Goal: Task Accomplishment & Management: Manage account settings

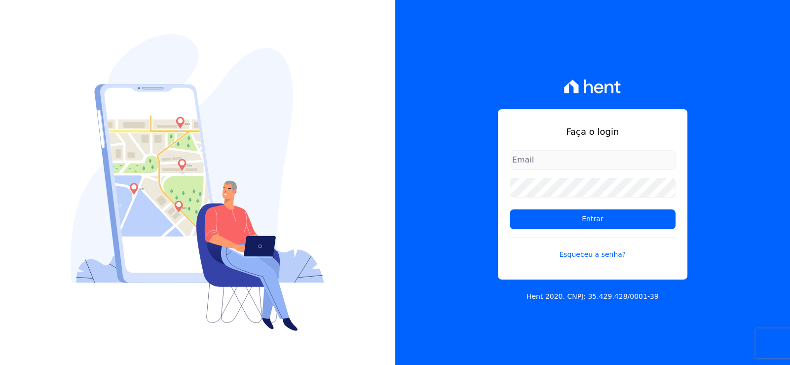
click at [476, 135] on div "Faça o login Entrar Esqueceu a senha? Hent 2020. CNPJ: 35.429.428/0001-39" at bounding box center [592, 182] width 395 height 365
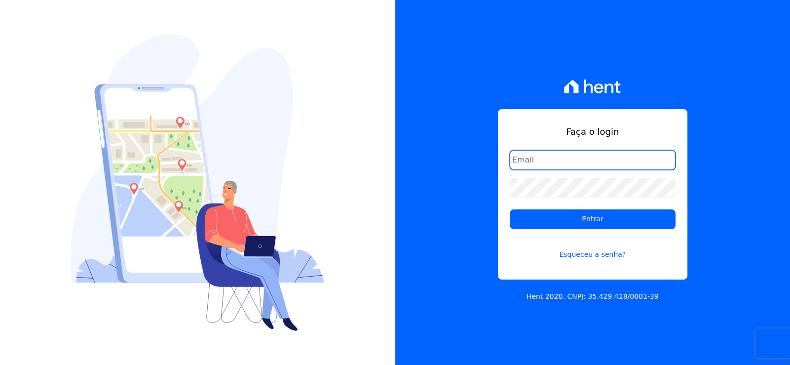
type input "bieldoro@gmail.com"
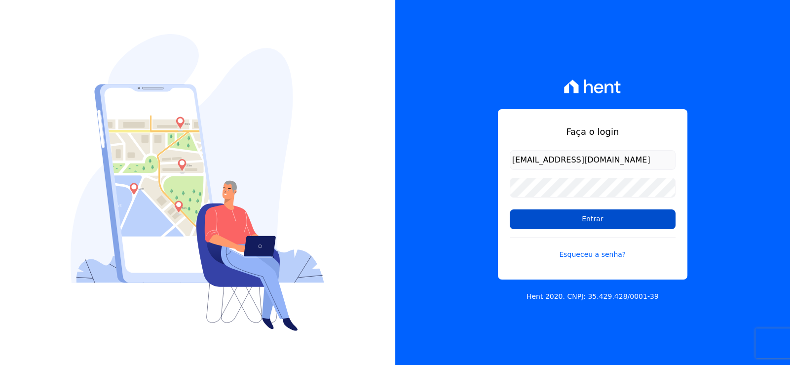
click at [578, 214] on input "Entrar" at bounding box center [593, 219] width 166 height 20
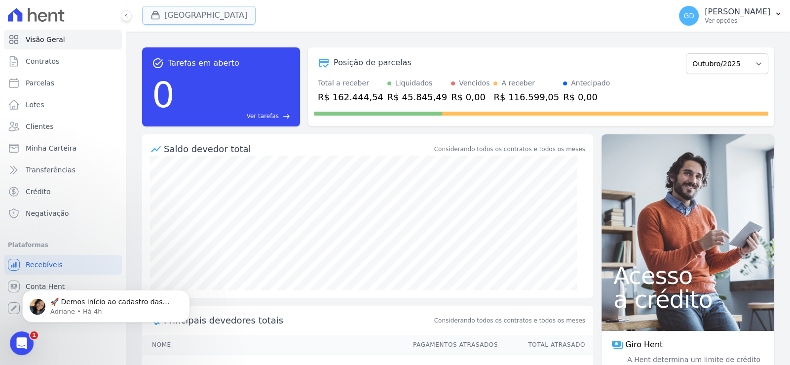
click at [198, 14] on button "[GEOGRAPHIC_DATA]" at bounding box center [199, 15] width 114 height 19
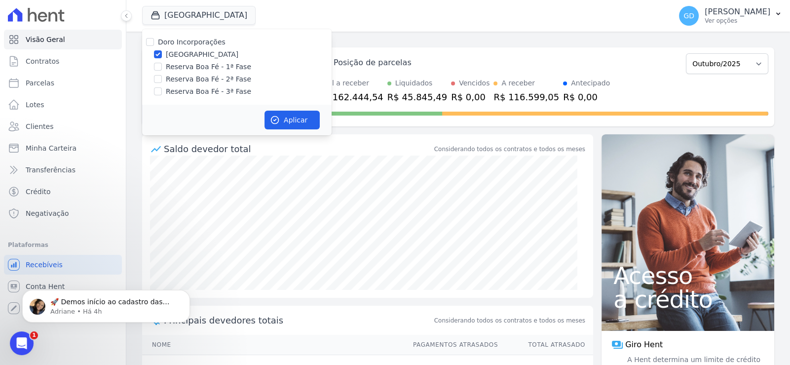
click at [193, 43] on label "Doro Incorporações" at bounding box center [192, 42] width 68 height 8
click at [154, 43] on input "Doro Incorporações" at bounding box center [150, 42] width 8 height 8
checkbox input "true"
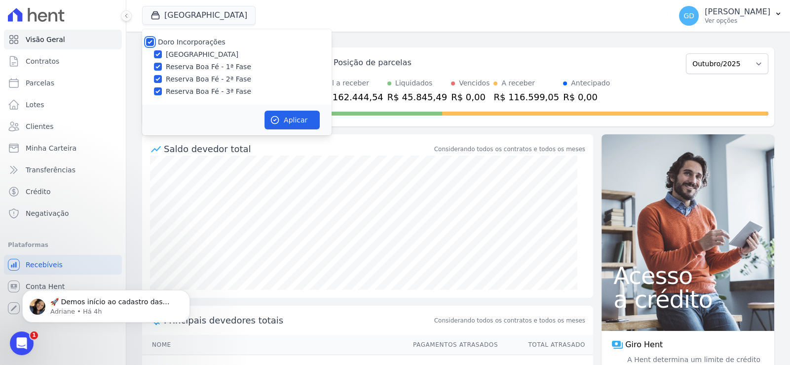
checkbox input "true"
drag, startPoint x: 198, startPoint y: 38, endPoint x: 198, endPoint y: 43, distance: 5.9
click at [198, 38] on label "Doro Incorporações" at bounding box center [192, 42] width 68 height 8
click at [154, 38] on input "Doro Incorporações" at bounding box center [150, 42] width 8 height 8
checkbox input "false"
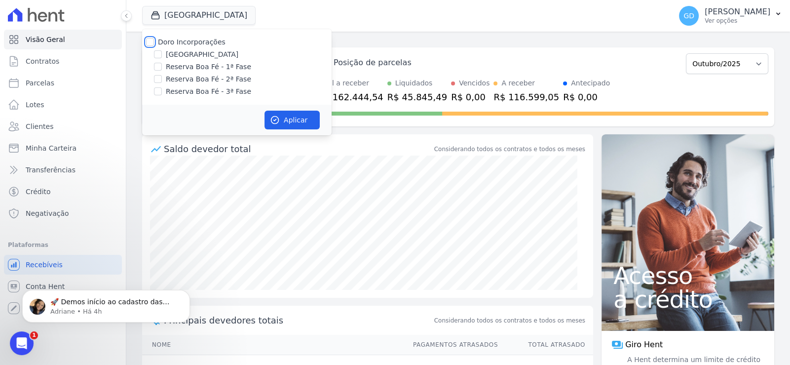
checkbox input "false"
click at [212, 94] on label "Reserva Boa Fé - 3ª Fase" at bounding box center [208, 91] width 85 height 10
click at [162, 94] on input "Reserva Boa Fé - 3ª Fase" at bounding box center [158, 91] width 8 height 8
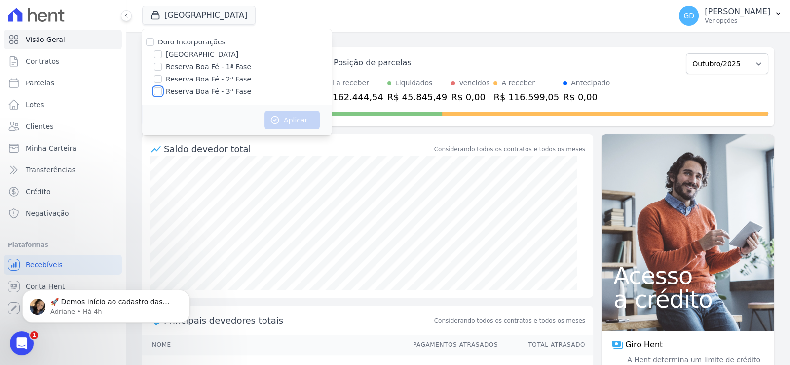
checkbox input "true"
click at [304, 112] on button "Aplicar" at bounding box center [292, 120] width 55 height 19
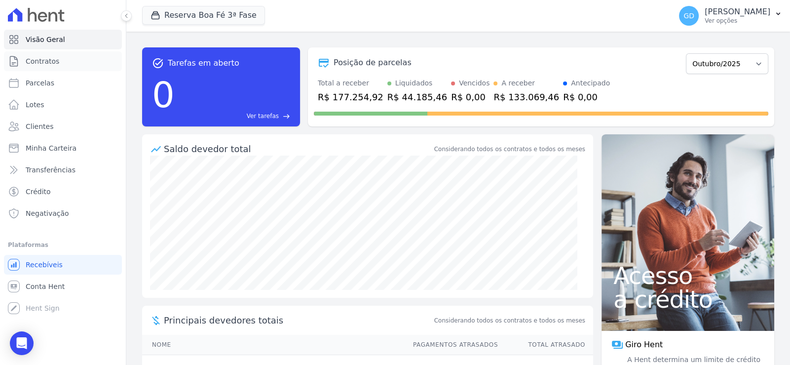
click at [47, 59] on span "Contratos" at bounding box center [43, 61] width 34 height 10
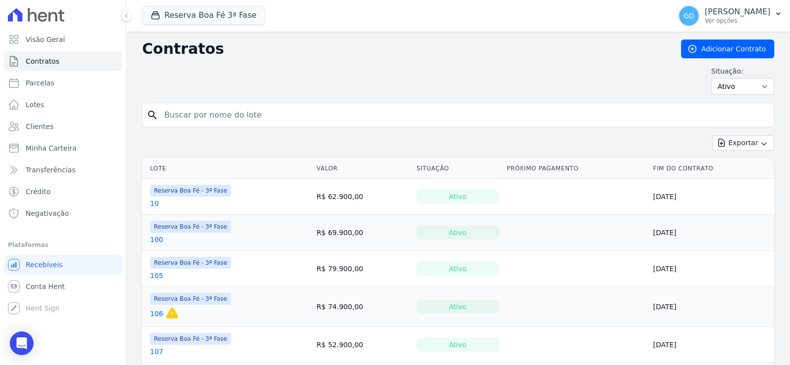
click at [278, 116] on input "search" at bounding box center [464, 115] width 612 height 20
type input "16"
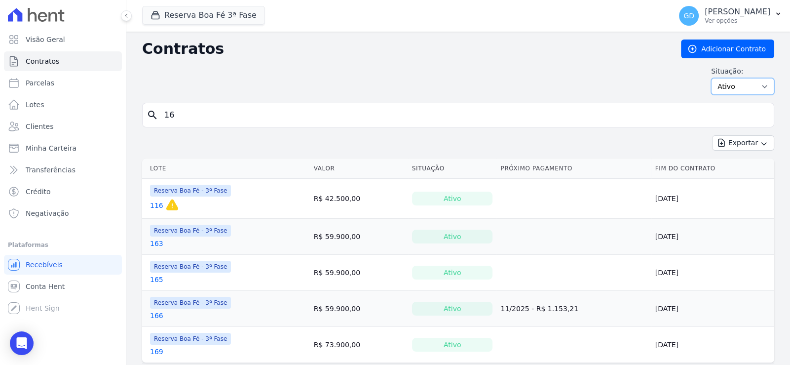
click at [739, 89] on select "Ativo Todos Pausado Distratado Rascunho Expirado Encerrado" at bounding box center [742, 86] width 63 height 17
select select "all"
click at [711, 78] on select "Ativo Todos Pausado Distratado Rascunho Expirado Encerrado" at bounding box center [742, 86] width 63 height 17
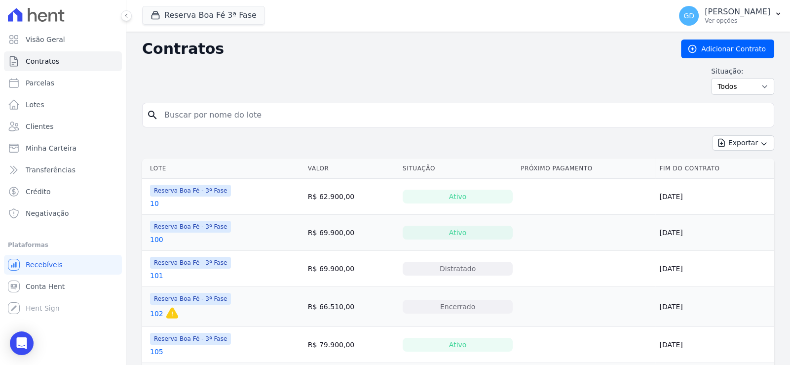
click at [327, 122] on input "search" at bounding box center [464, 115] width 612 height 20
type input "16"
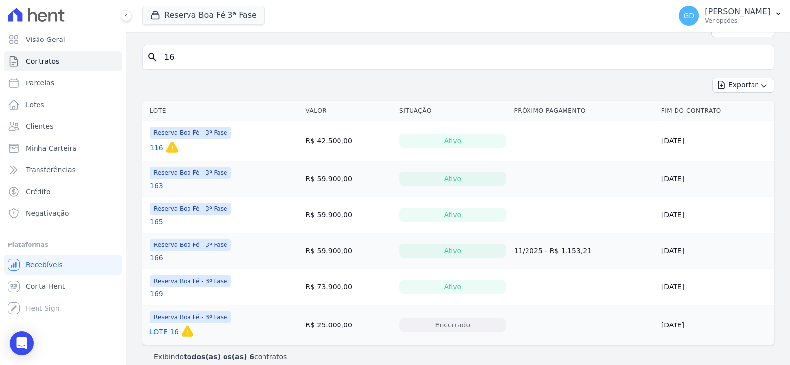
scroll to position [67, 0]
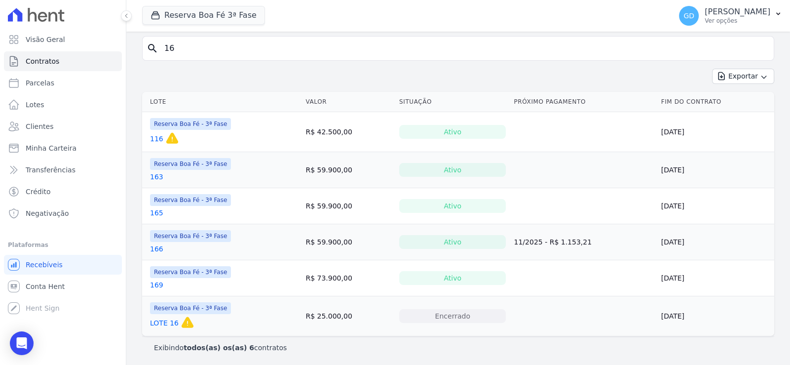
click at [172, 322] on link "LOTE 16" at bounding box center [164, 323] width 29 height 10
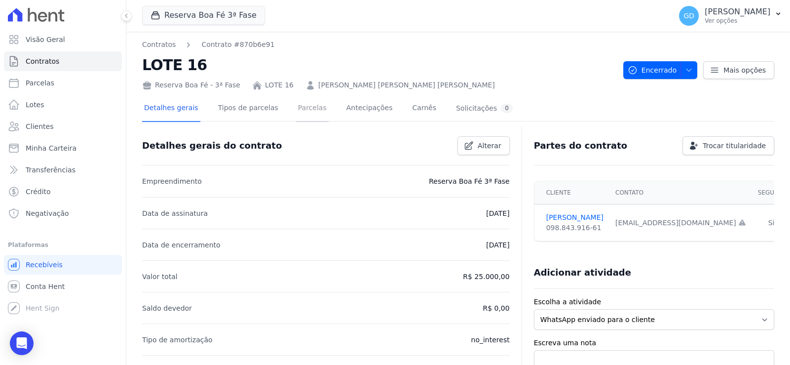
click at [296, 117] on link "Parcelas" at bounding box center [312, 109] width 33 height 26
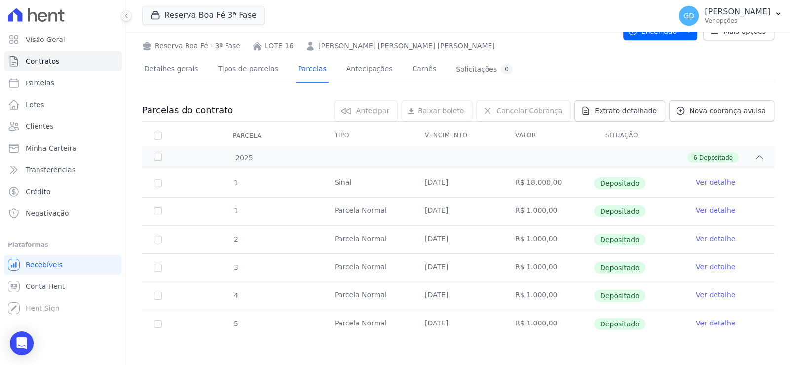
scroll to position [40, 0]
click at [352, 151] on div "6 Depositado" at bounding box center [489, 156] width 551 height 11
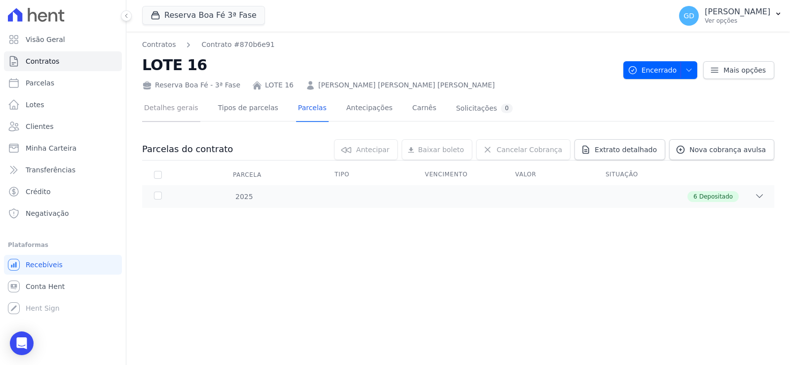
click at [185, 114] on link "Detalhes gerais" at bounding box center [171, 109] width 58 height 26
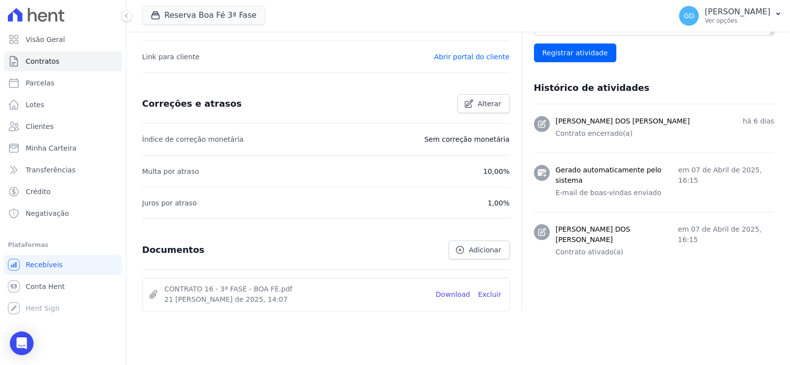
scroll to position [362, 0]
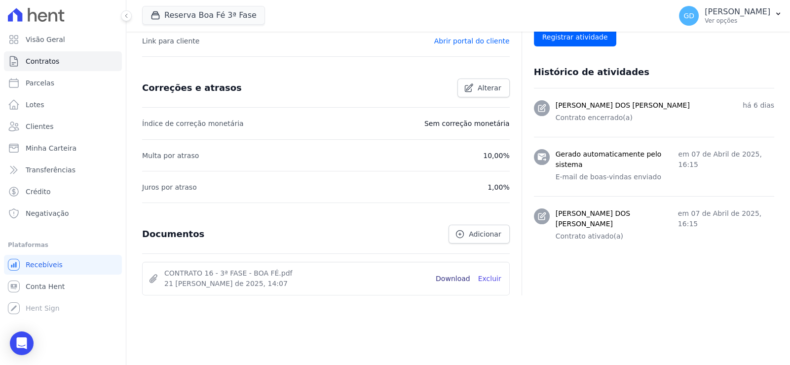
click at [463, 277] on link "Download" at bounding box center [453, 279] width 35 height 10
